Goal: Task Accomplishment & Management: Complete application form

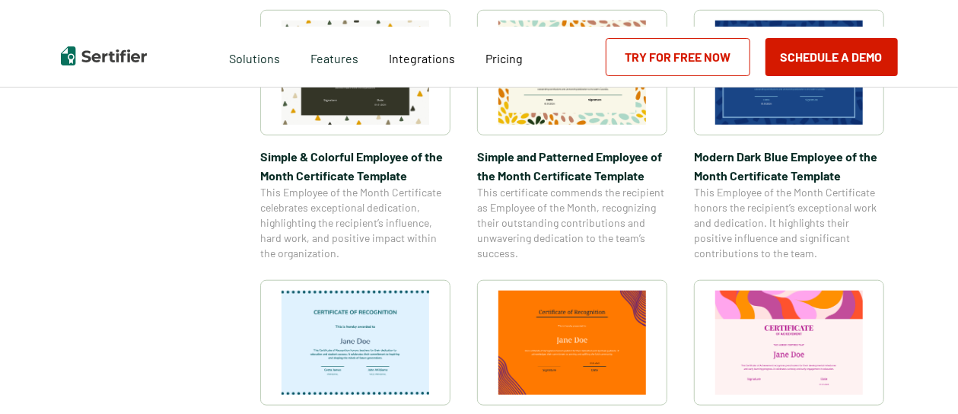
scroll to position [456, 0]
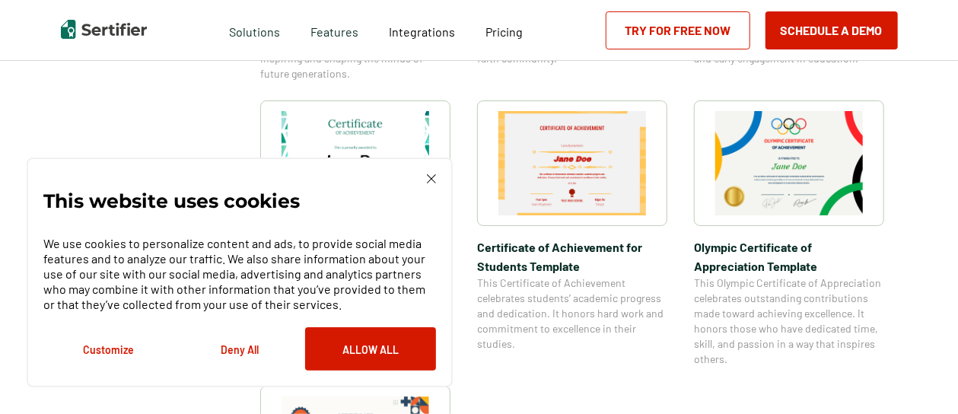
scroll to position [1065, 0]
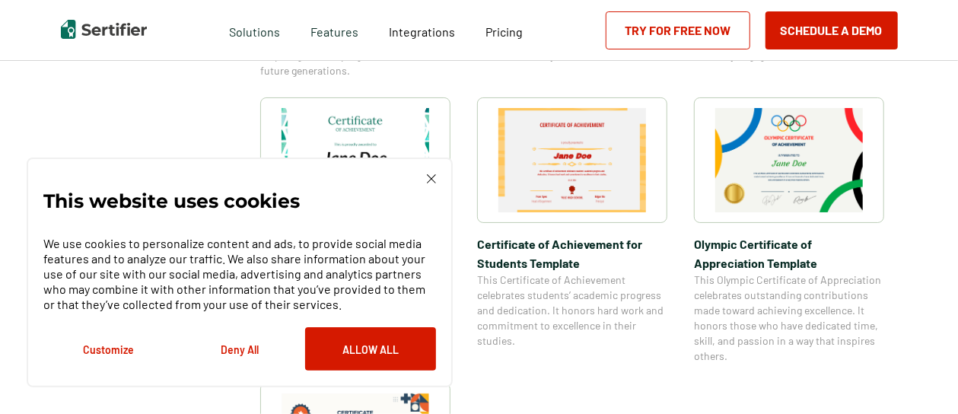
click at [434, 178] on img at bounding box center [431, 178] width 9 height 9
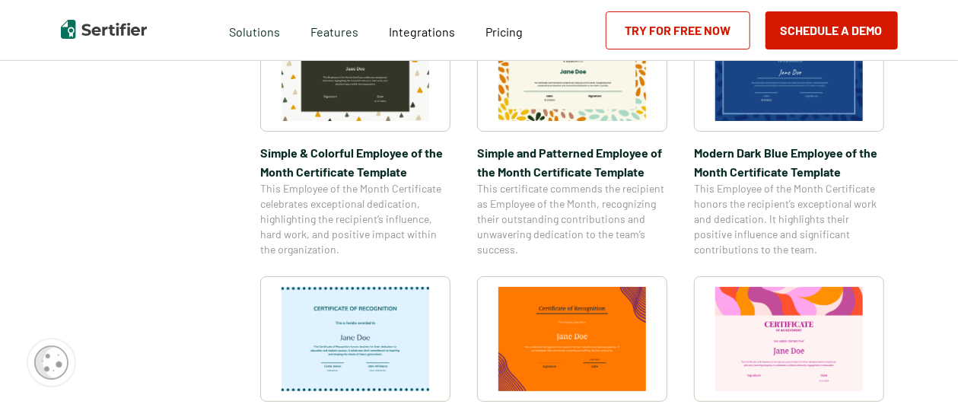
scroll to position [608, 0]
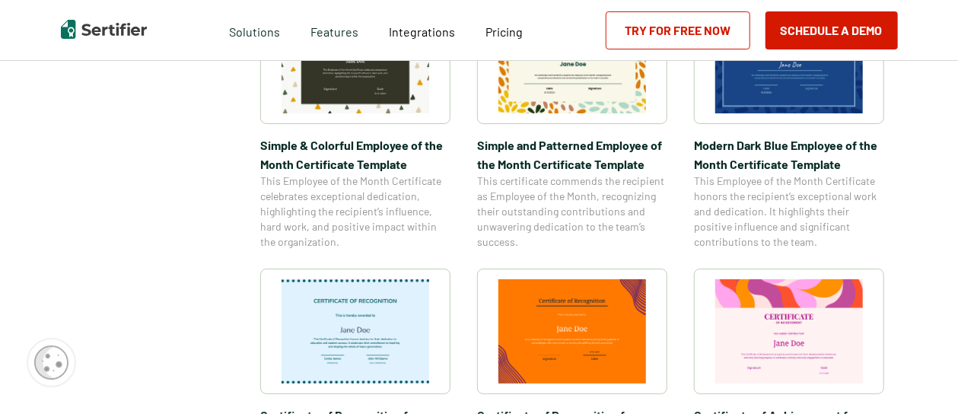
click at [610, 294] on img at bounding box center [572, 331] width 148 height 104
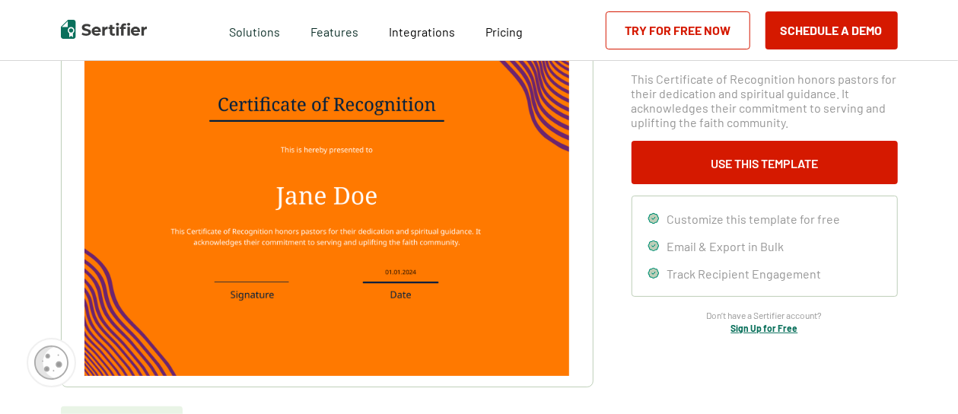
scroll to position [152, 0]
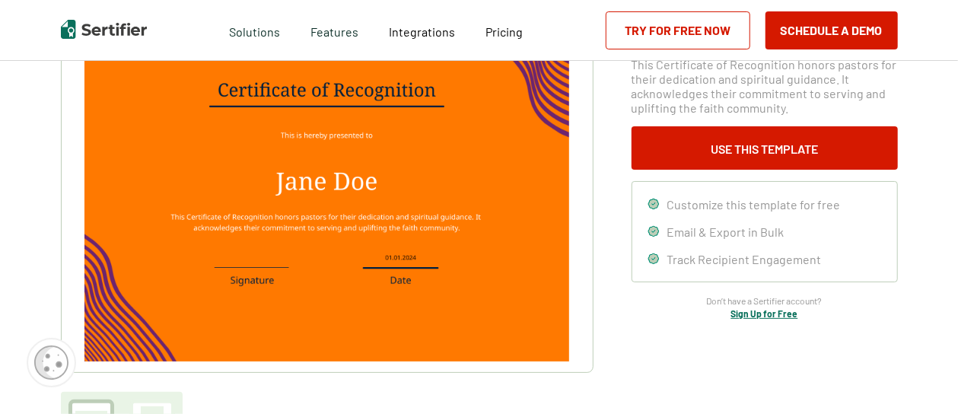
click at [332, 182] on img at bounding box center [326, 190] width 484 height 342
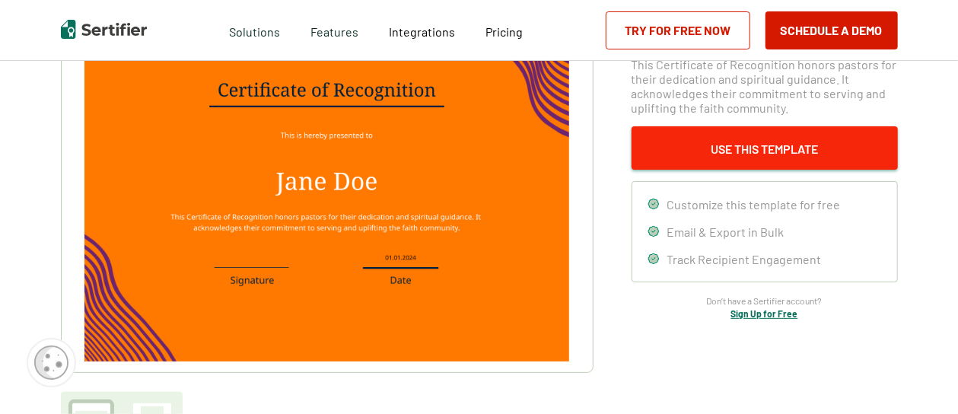
click at [761, 154] on button "Use This Template" at bounding box center [764, 147] width 266 height 43
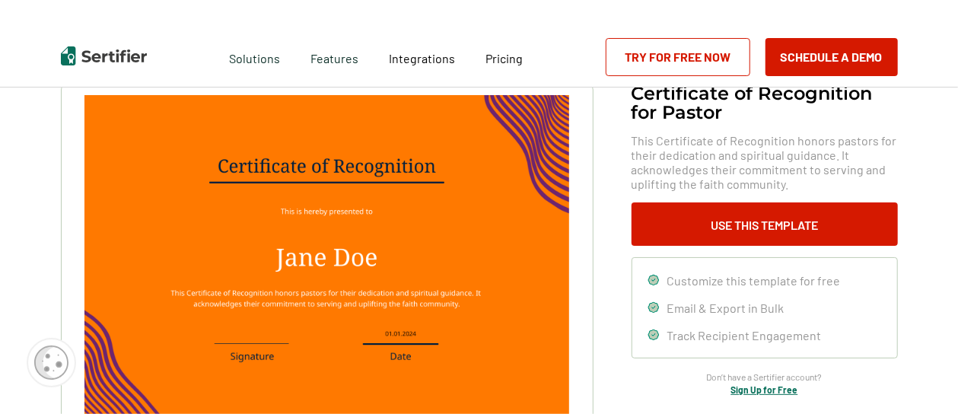
scroll to position [0, 0]
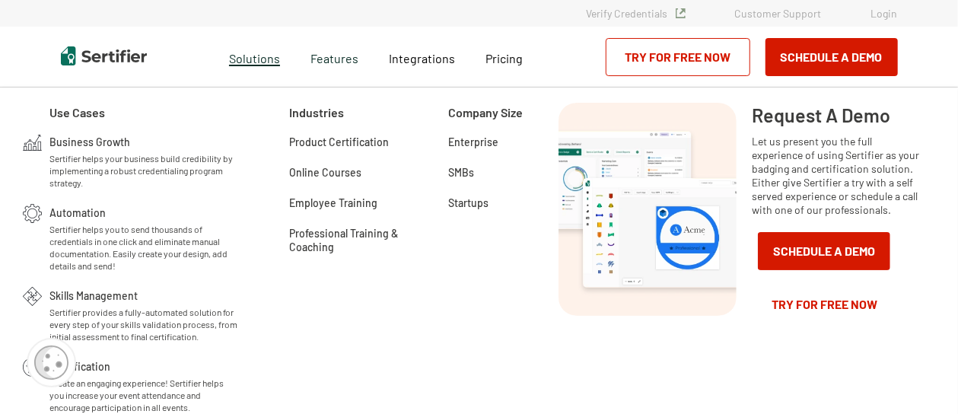
click at [259, 62] on span "Solutions" at bounding box center [254, 56] width 51 height 19
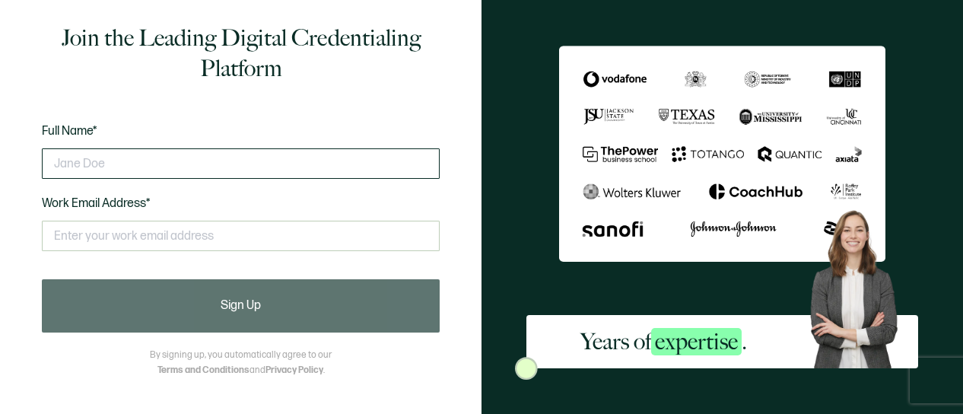
click at [354, 154] on input "text" at bounding box center [241, 163] width 398 height 30
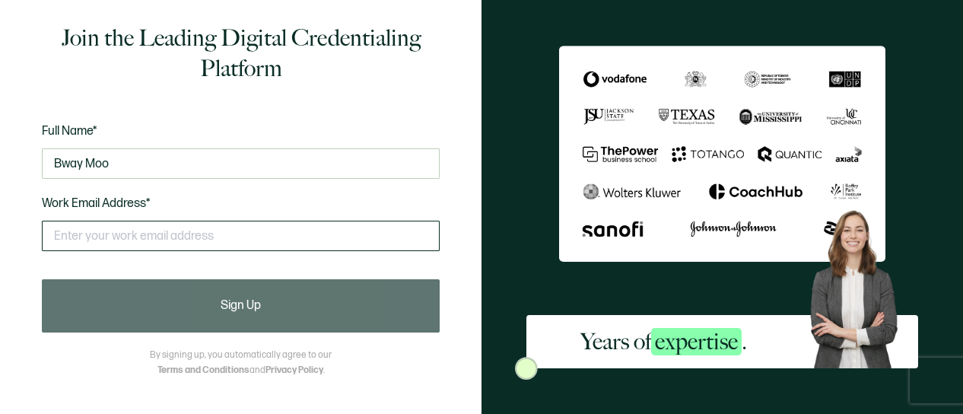
type input "Bway Moo"
click at [284, 230] on input "text" at bounding box center [241, 236] width 398 height 30
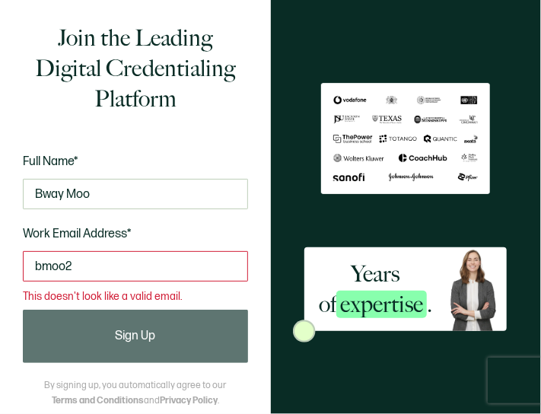
click at [196, 270] on input "bmoo2" at bounding box center [135, 266] width 225 height 30
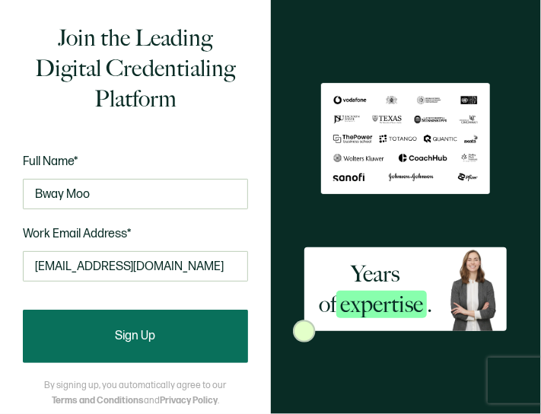
type input "[EMAIL_ADDRESS][DOMAIN_NAME]"
click at [192, 335] on button "Sign Up" at bounding box center [135, 336] width 225 height 53
